Goal: Information Seeking & Learning: Learn about a topic

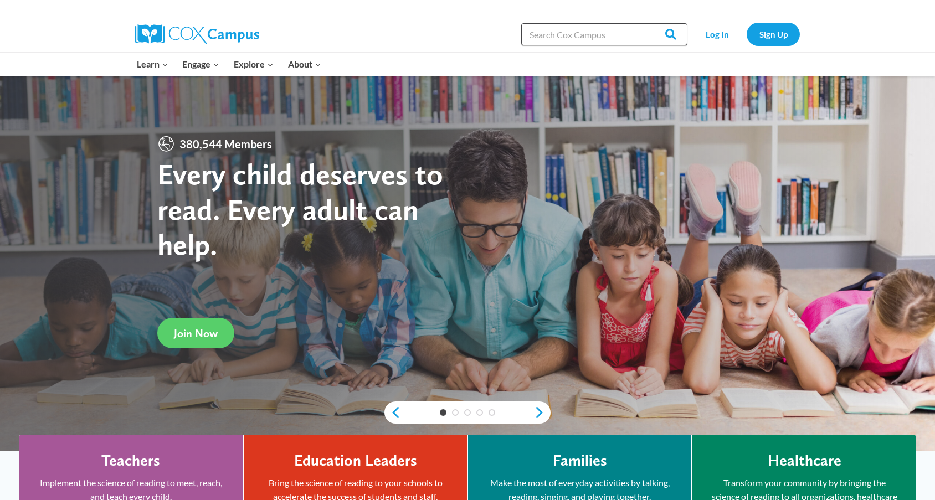
click at [612, 32] on input "Search in [URL][DOMAIN_NAME]" at bounding box center [604, 34] width 166 height 22
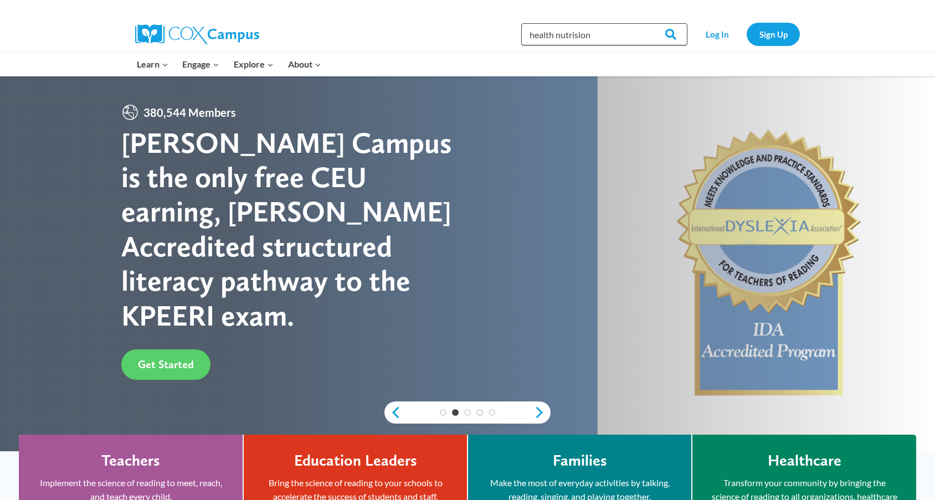
type input "health nutrision"
click at [644, 23] on input "Search" at bounding box center [665, 34] width 43 height 22
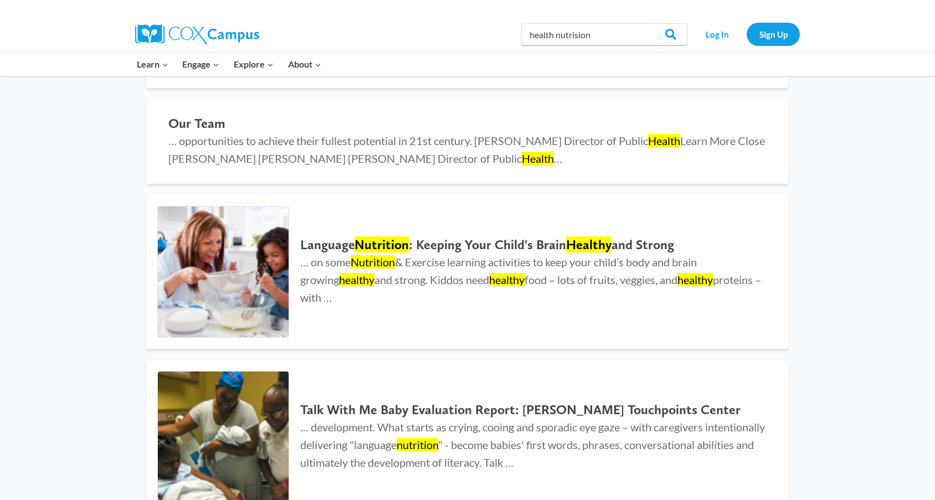
scroll to position [720, 0]
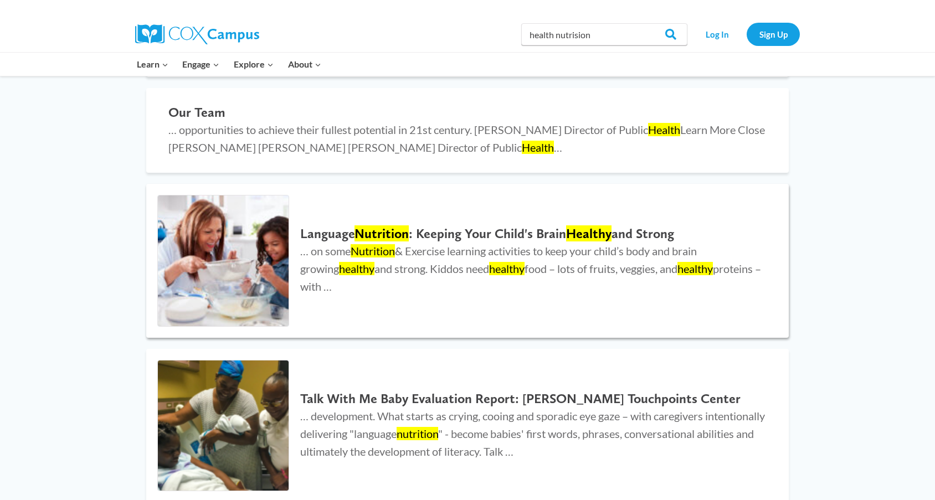
click at [216, 264] on img at bounding box center [223, 261] width 131 height 131
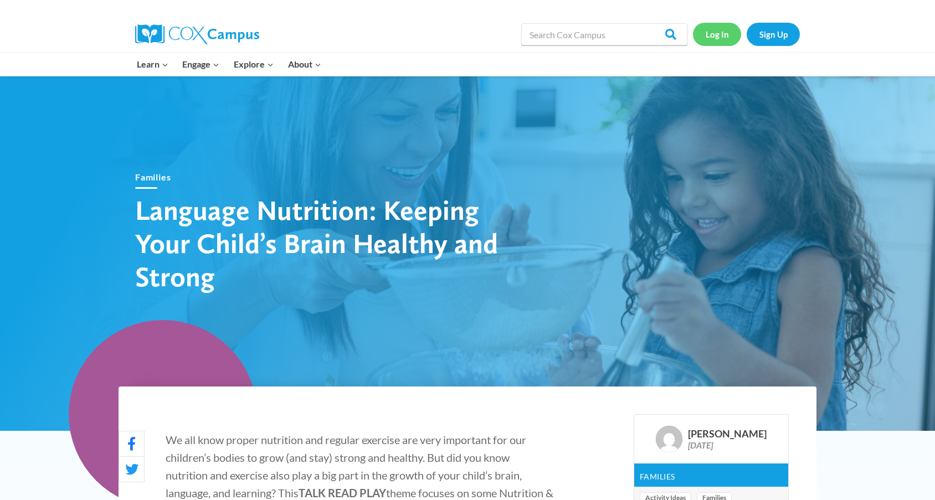
click at [721, 29] on link "Log In" at bounding box center [717, 34] width 48 height 23
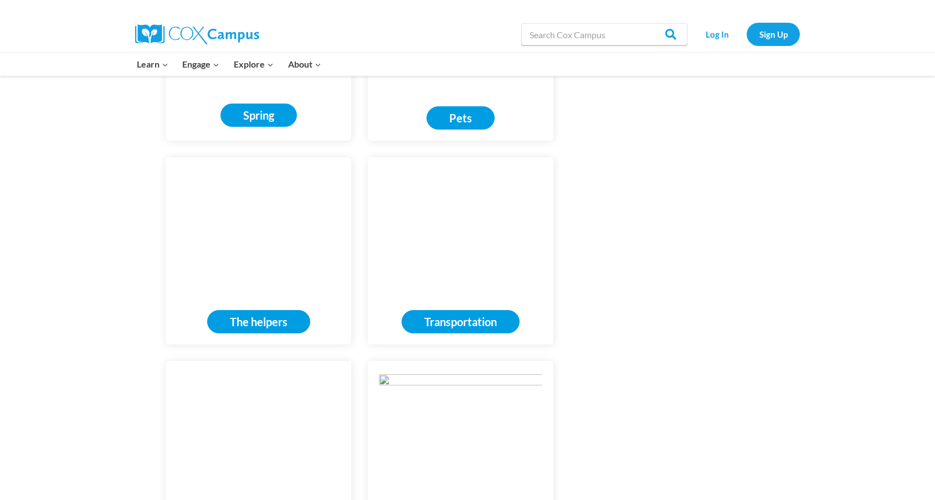
scroll to position [1616, 0]
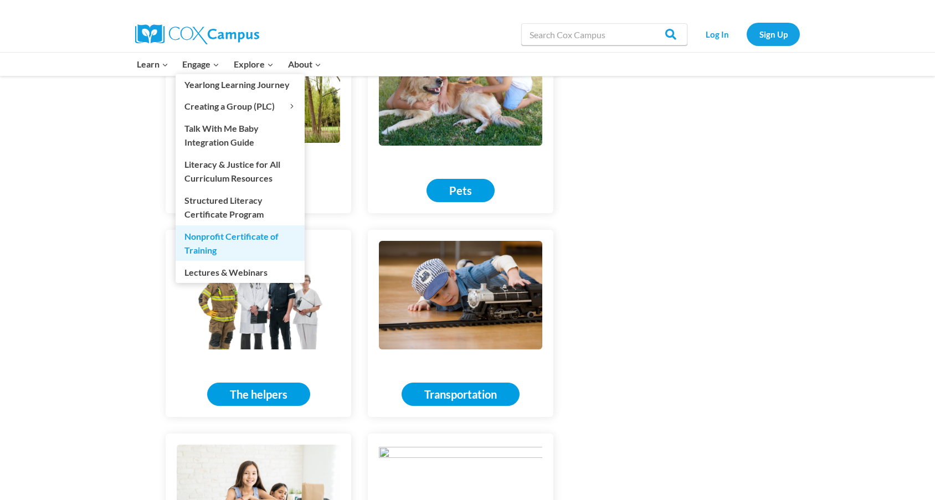
click at [192, 245] on font "Nonprofit Certificate of Training" at bounding box center [231, 243] width 94 height 25
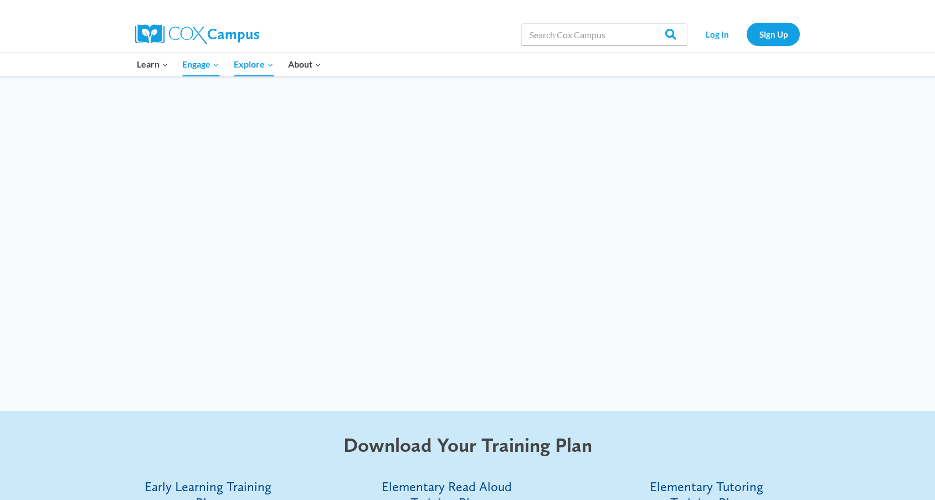
scroll to position [2825, 0]
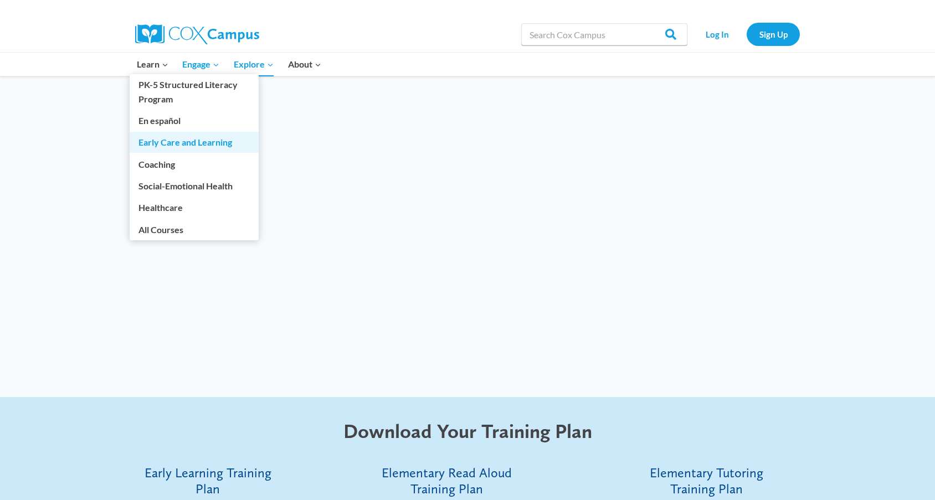
click at [181, 141] on link "Early Care and Learning" at bounding box center [194, 142] width 129 height 21
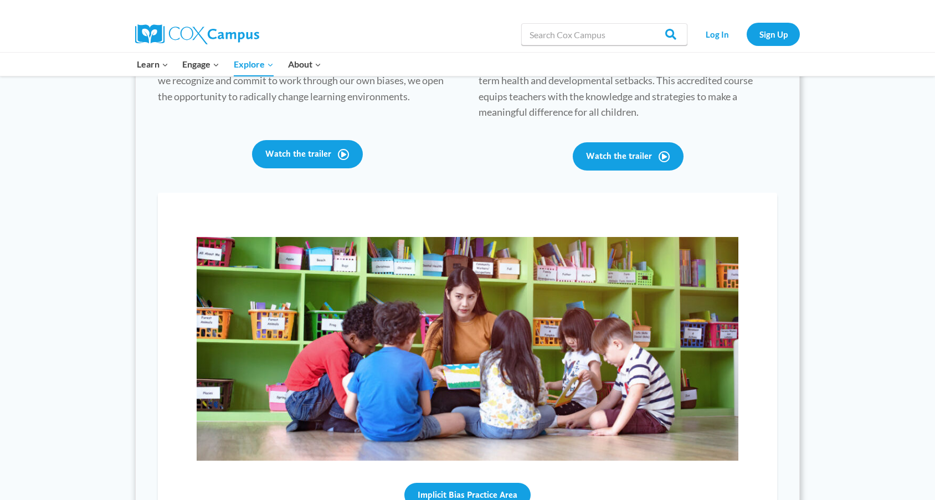
scroll to position [624, 0]
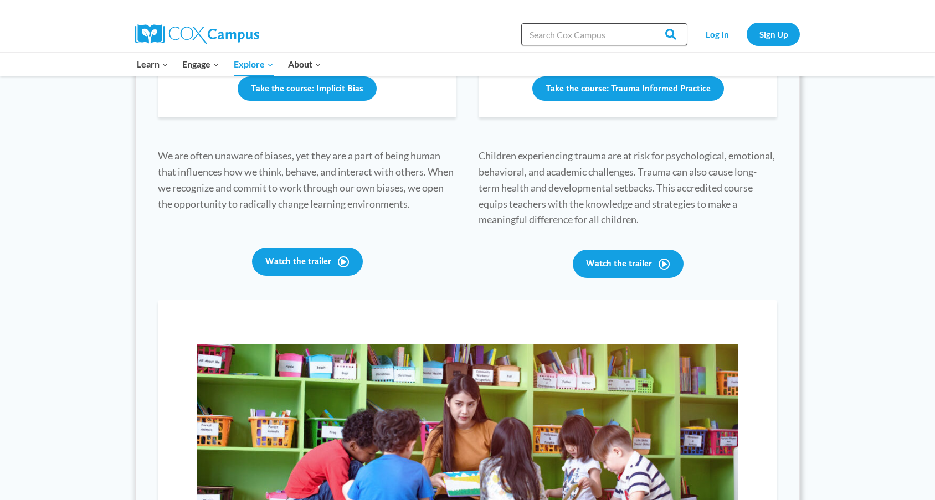
click at [563, 23] on input "Search in [URL][DOMAIN_NAME]" at bounding box center [604, 34] width 166 height 22
type input "hns"
click at [644, 23] on input "Search" at bounding box center [665, 34] width 43 height 22
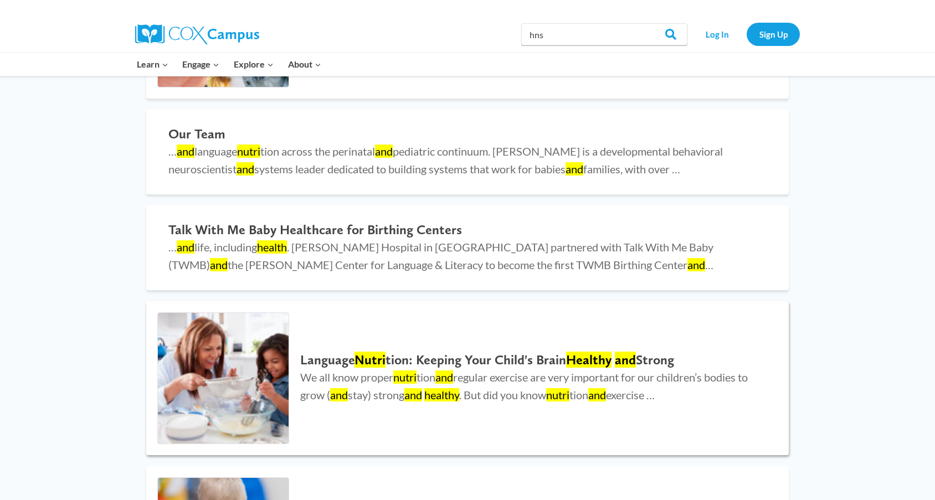
scroll to position [665, 0]
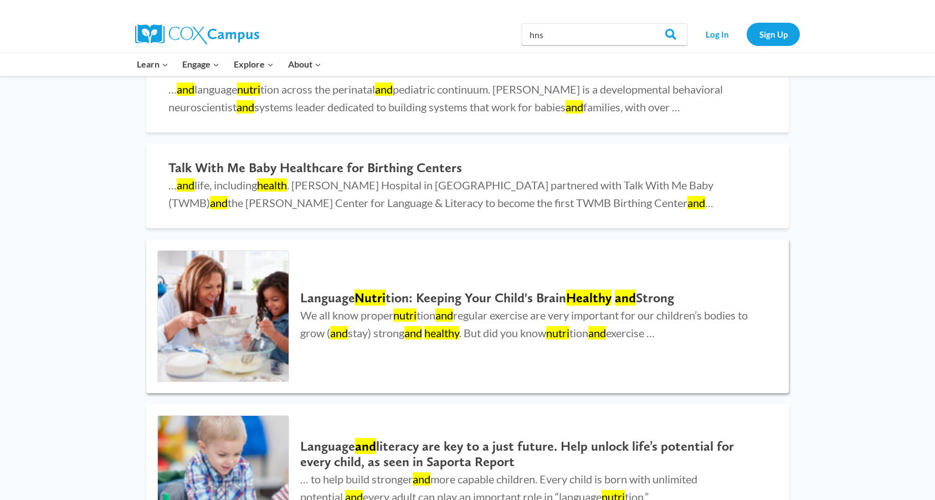
type input "health and nutri"
click at [236, 301] on img at bounding box center [223, 316] width 131 height 131
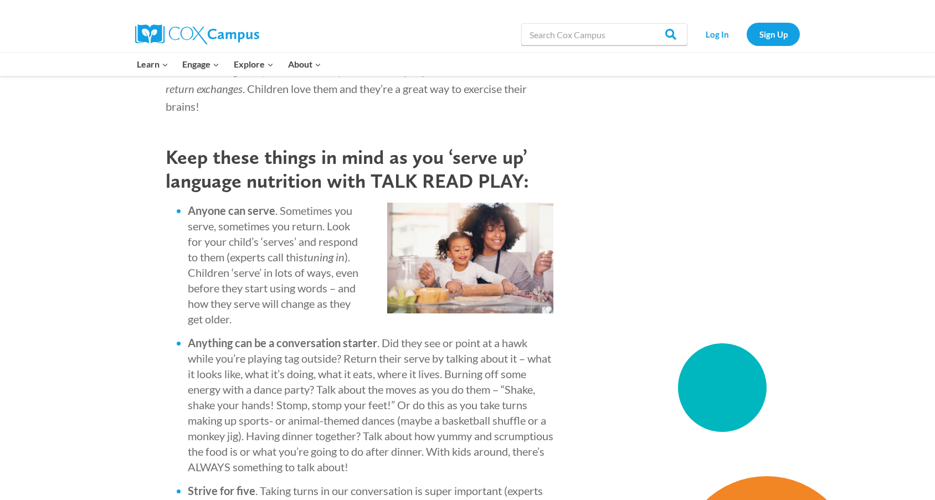
scroll to position [997, 0]
